Goal: Information Seeking & Learning: Learn about a topic

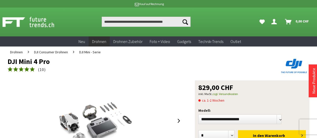
drag, startPoint x: 12, startPoint y: 64, endPoint x: 58, endPoint y: 66, distance: 46.0
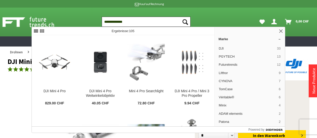
type input "**********"
click at [188, 21] on icon "Suchen" at bounding box center [186, 22] width 6 height 6
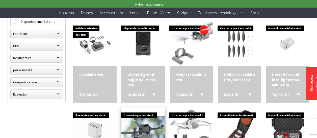
scroll to position [73, 0]
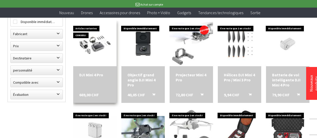
click at [94, 74] on font "DJI Mini 4 Pro" at bounding box center [91, 74] width 24 height 5
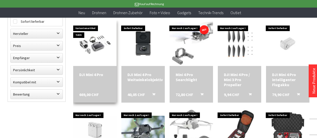
scroll to position [73, 0]
click at [94, 97] on span "669,00 CHF" at bounding box center [88, 94] width 19 height 5
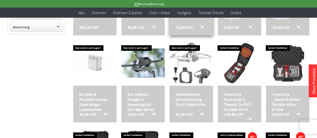
scroll to position [140, 0]
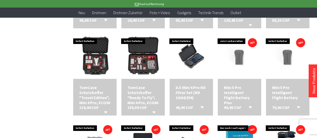
scroll to position [233, 0]
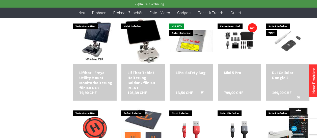
scroll to position [684, 0]
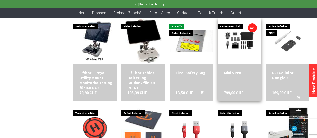
click at [237, 42] on img at bounding box center [239, 41] width 43 height 29
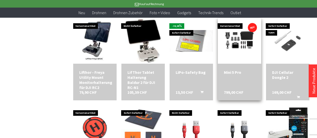
click at [237, 95] on span "799,00 CHF" at bounding box center [233, 92] width 19 height 5
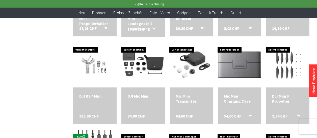
scroll to position [922, 0]
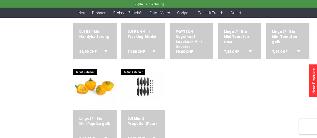
scroll to position [1247, 0]
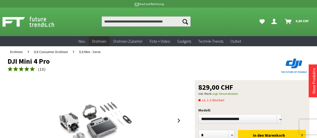
scroll to position [0, 0]
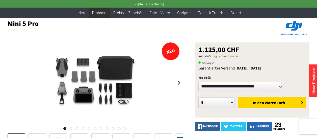
scroll to position [28, 0]
